Goal: Information Seeking & Learning: Learn about a topic

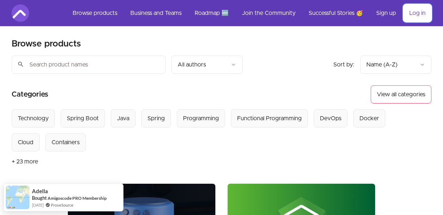
click at [422, 14] on link "Log in" at bounding box center [418, 12] width 28 height 17
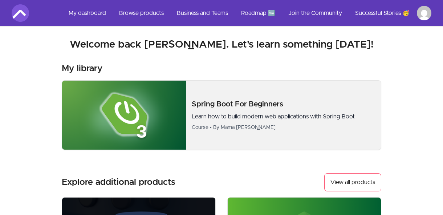
click at [230, 108] on p "Spring Boot For Beginners" at bounding box center [284, 104] width 184 height 10
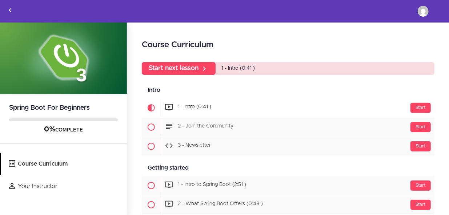
scroll to position [12, 0]
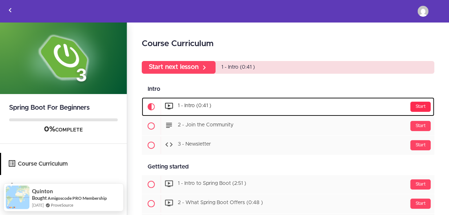
click at [419, 105] on div "Start" at bounding box center [420, 107] width 20 height 10
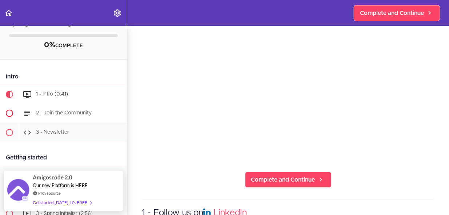
scroll to position [17, 0]
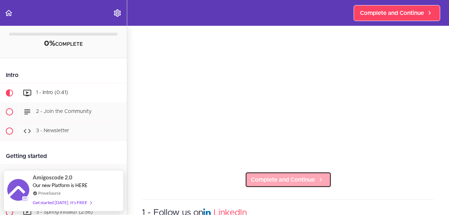
click at [304, 179] on span "Complete and Continue" at bounding box center [283, 180] width 64 height 9
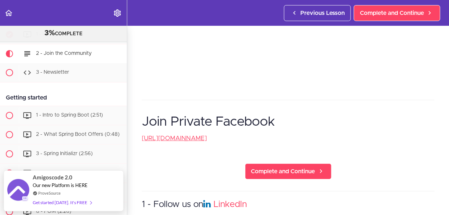
scroll to position [256, 0]
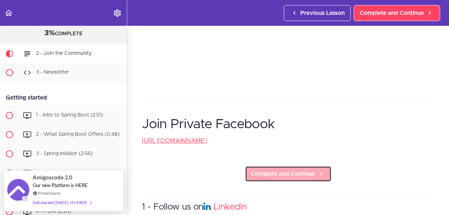
click at [270, 177] on span "Complete and Continue" at bounding box center [283, 174] width 64 height 9
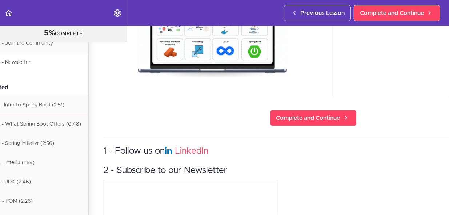
scroll to position [111, 39]
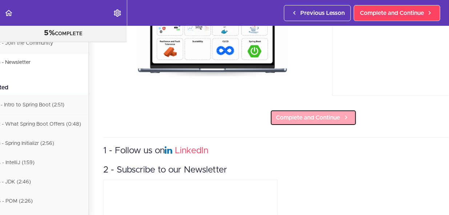
click at [297, 119] on span "Complete and Continue" at bounding box center [308, 117] width 64 height 9
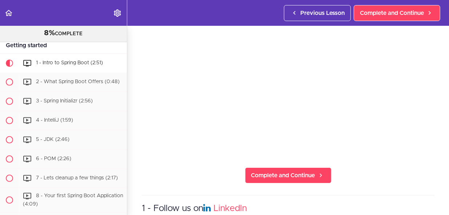
scroll to position [64, 0]
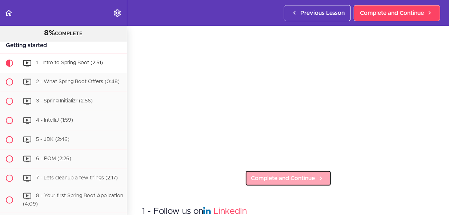
click at [276, 175] on span "Complete and Continue" at bounding box center [283, 178] width 64 height 9
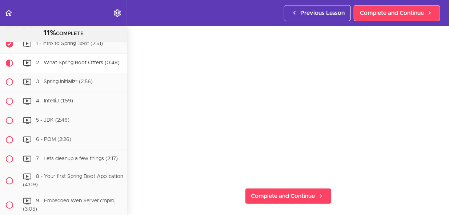
scroll to position [41, 0]
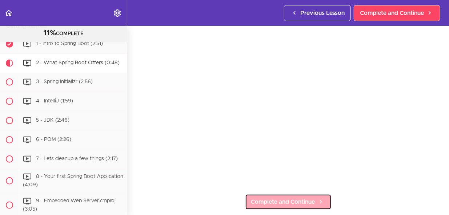
click at [269, 198] on span "Complete and Continue" at bounding box center [283, 202] width 64 height 9
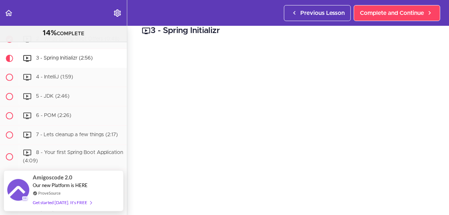
scroll to position [11, 0]
